Goal: Information Seeking & Learning: Learn about a topic

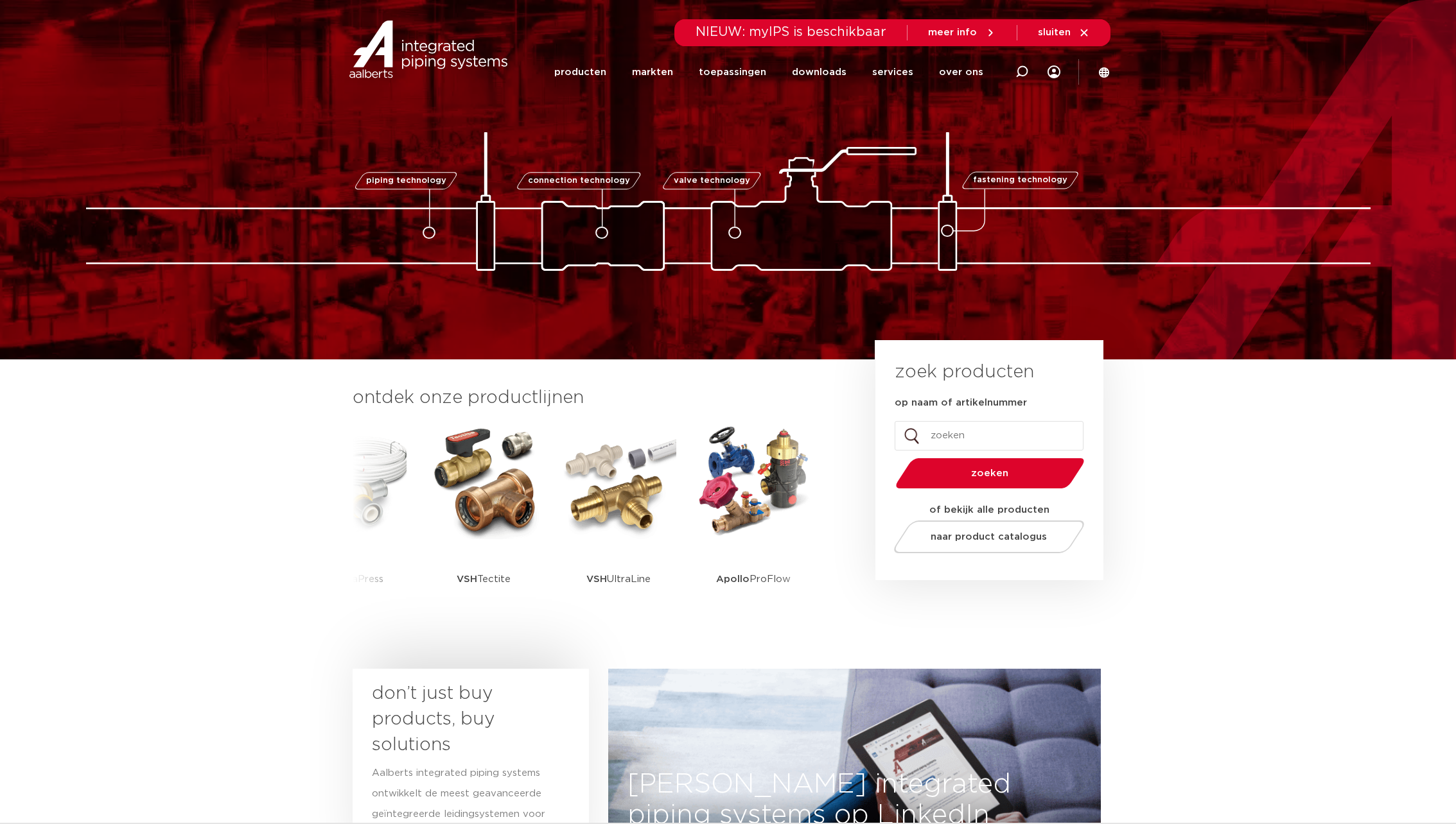
click at [1256, 784] on section "don’t just buy products, buy solutions Aalberts integrated piping systems ontwi…" at bounding box center [728, 790] width 1456 height 255
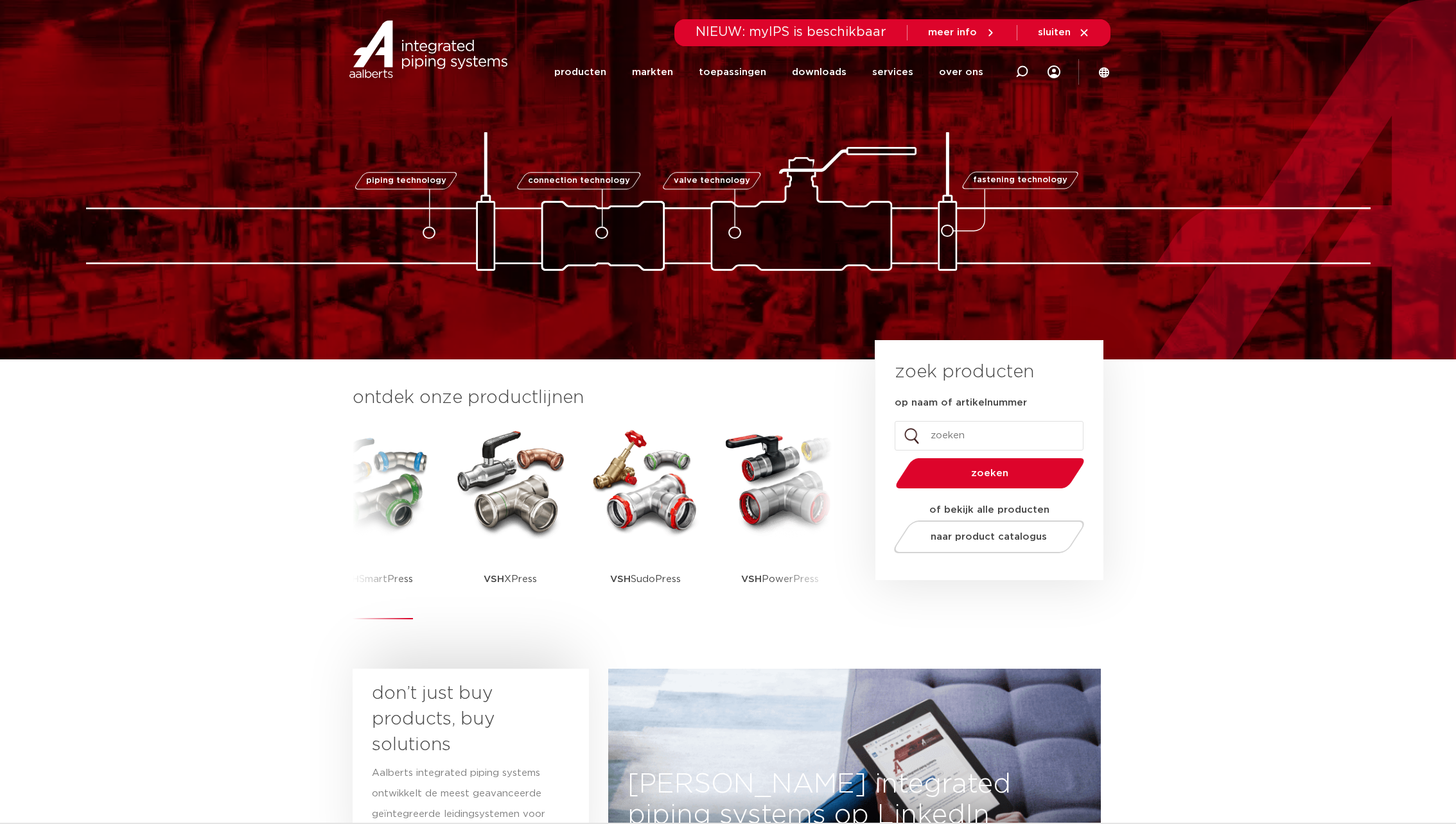
click at [407, 499] on img at bounding box center [375, 481] width 116 height 116
